Goal: Transaction & Acquisition: Purchase product/service

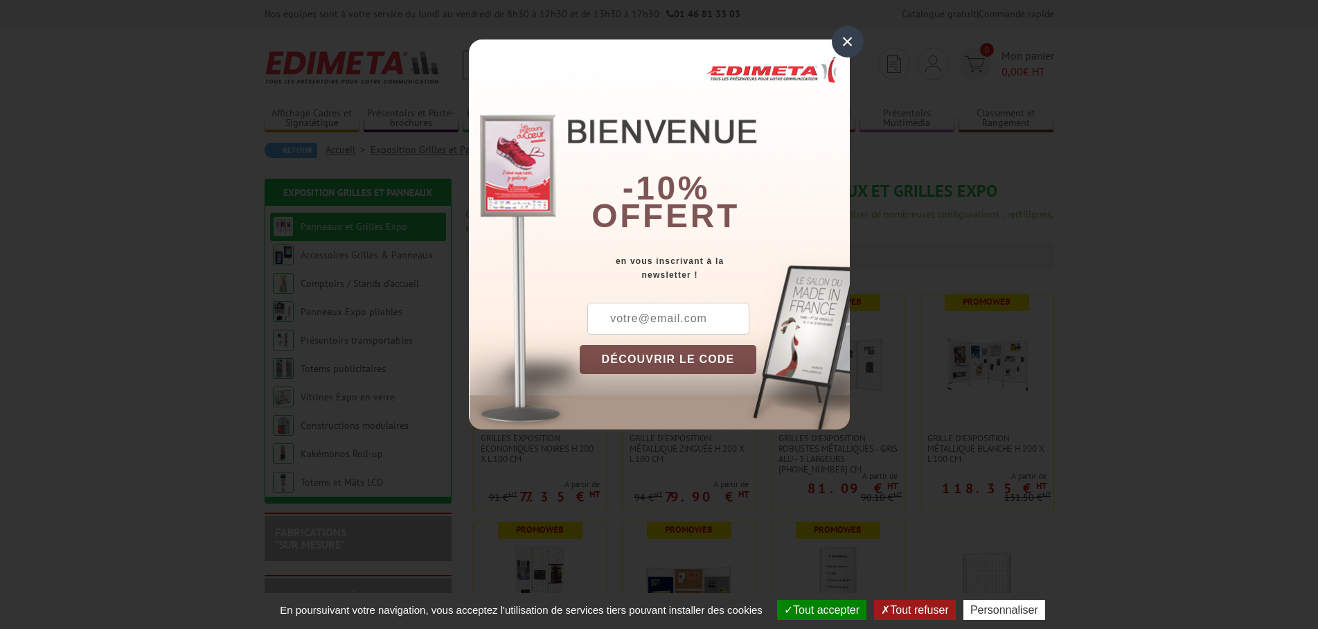
click at [855, 41] on div "×" at bounding box center [848, 42] width 32 height 32
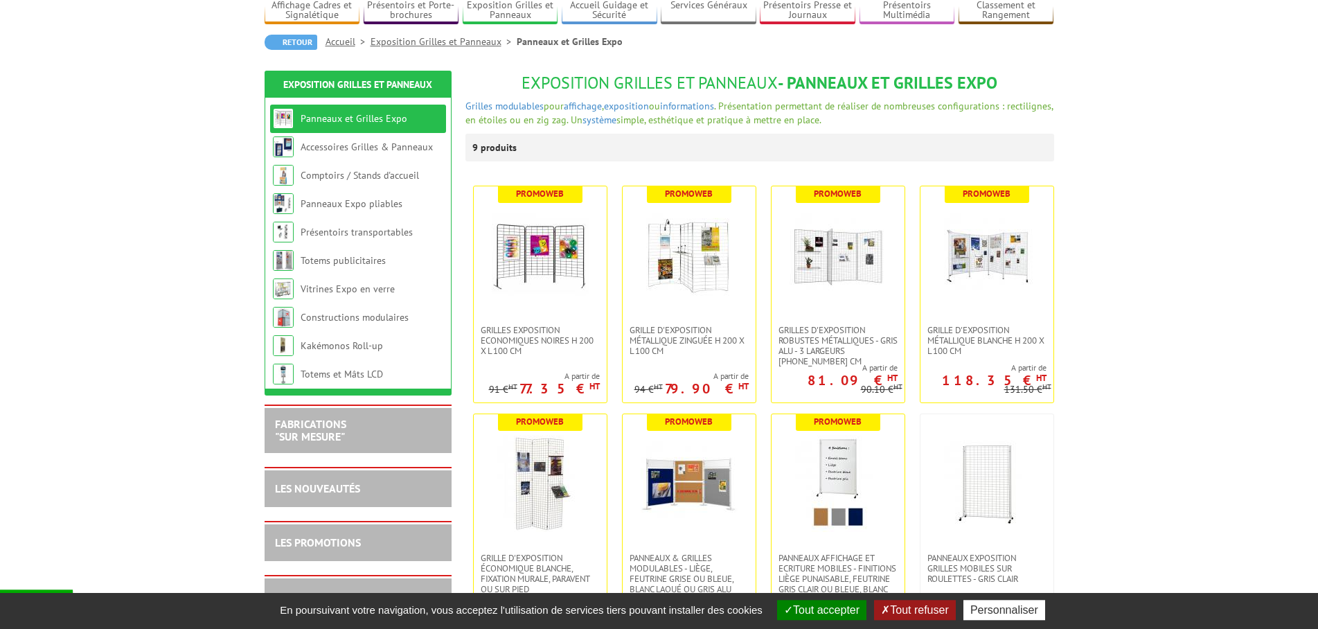
scroll to position [141, 0]
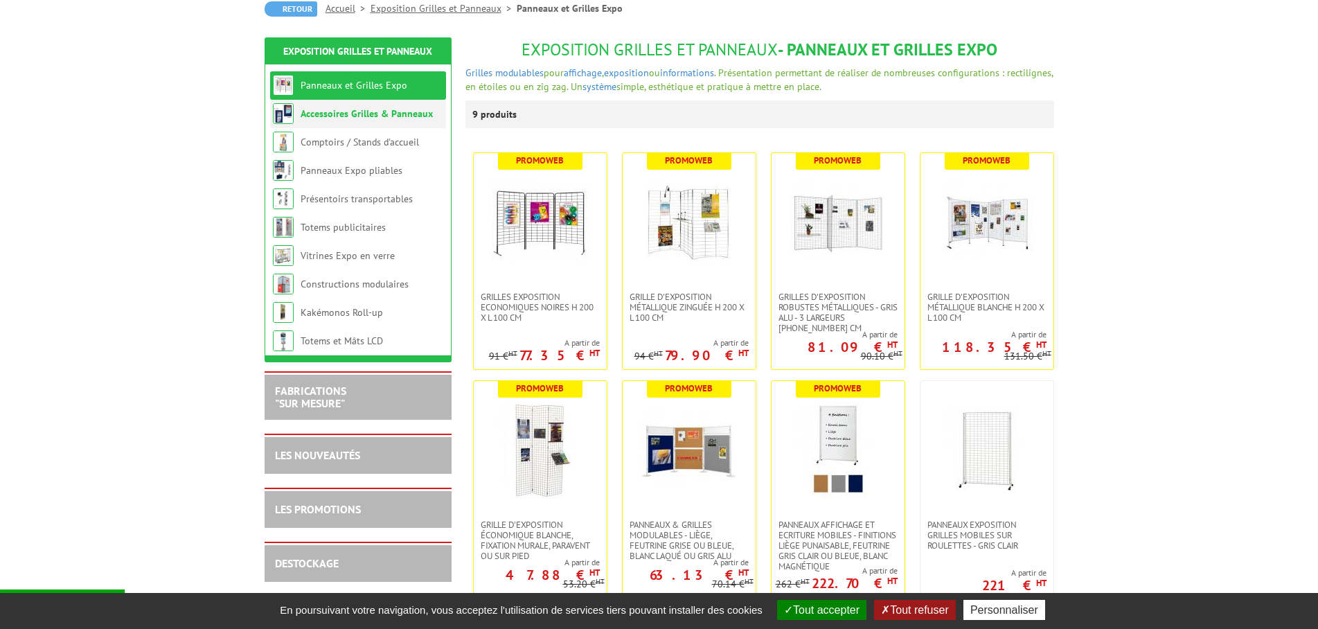
click at [346, 112] on link "Accessoires Grilles & Panneaux" at bounding box center [367, 113] width 132 height 12
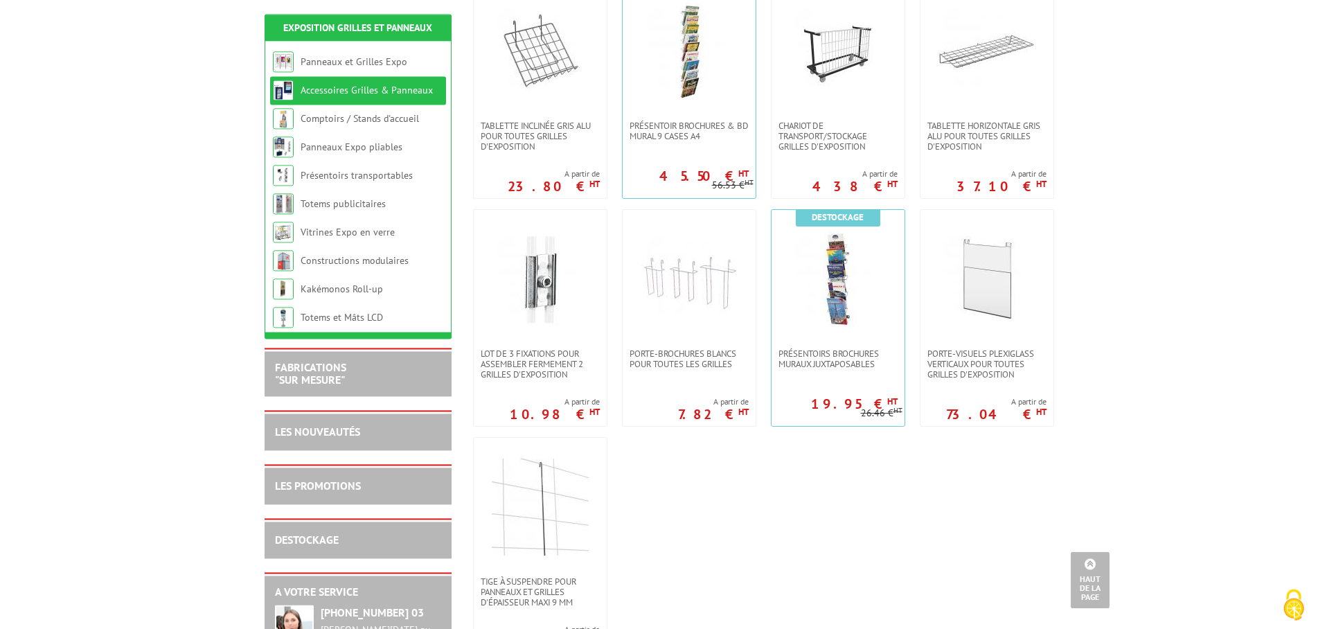
scroll to position [777, 0]
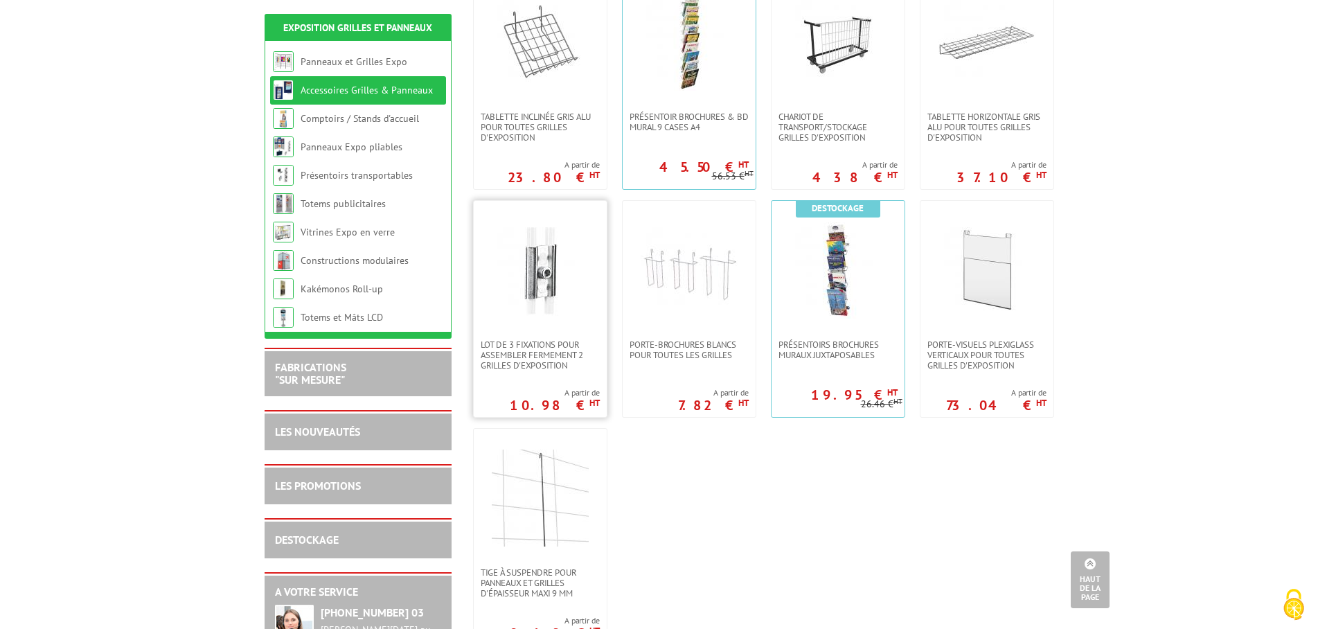
click at [565, 282] on img at bounding box center [540, 270] width 97 height 97
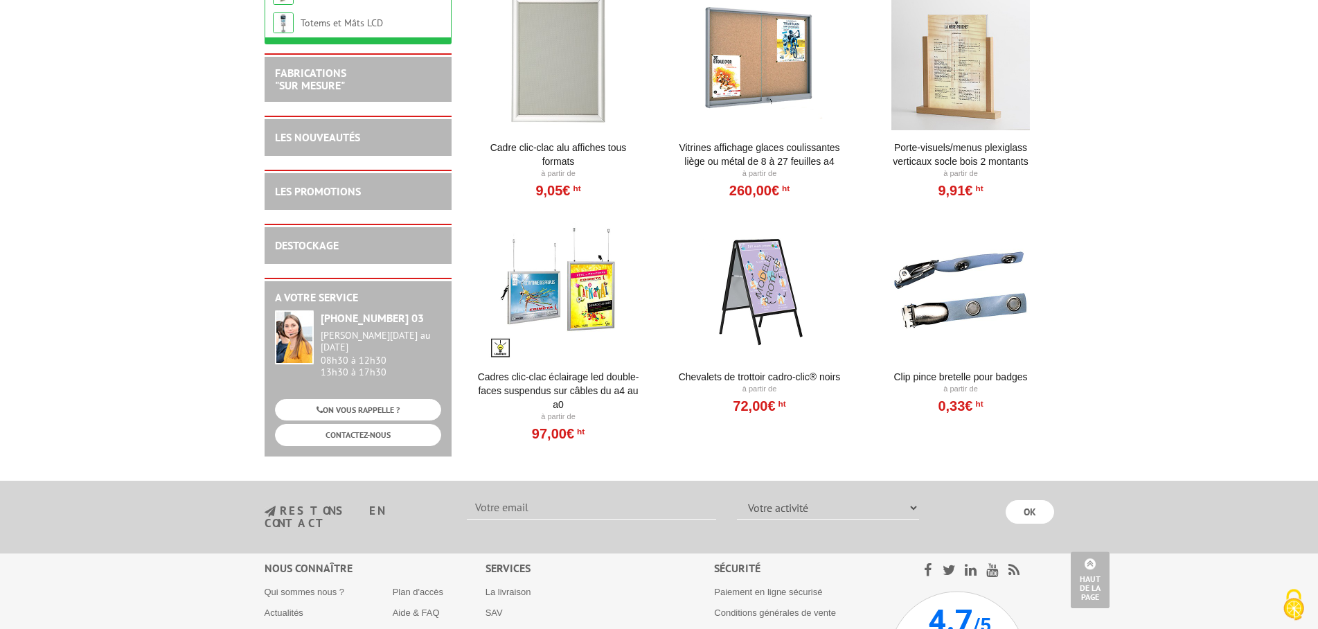
scroll to position [1673, 0]
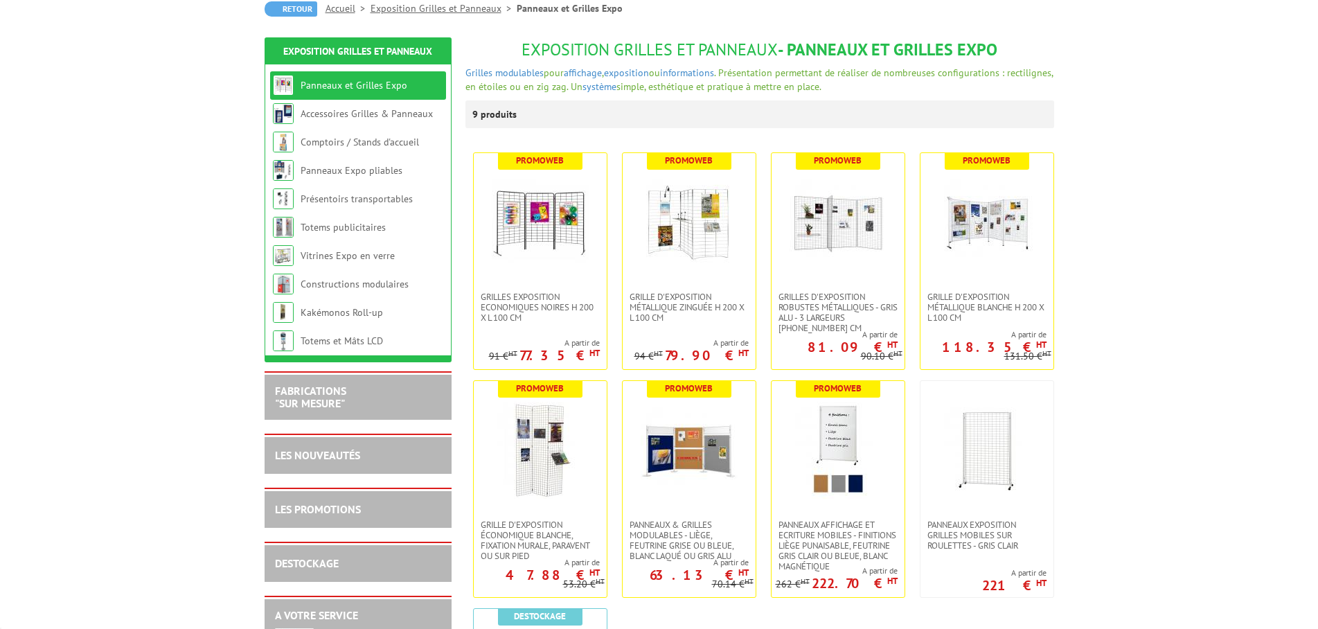
scroll to position [141, 0]
